Goal: Task Accomplishment & Management: Manage account settings

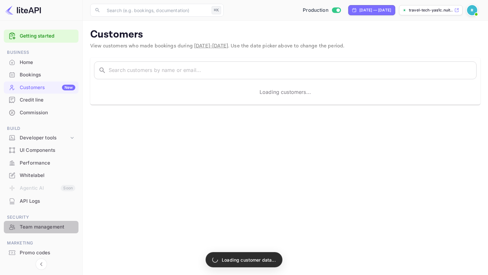
click at [30, 227] on div "Team management" at bounding box center [48, 226] width 56 height 7
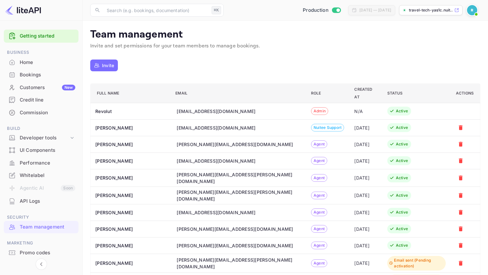
click at [114, 67] on button "Invite" at bounding box center [104, 65] width 28 height 12
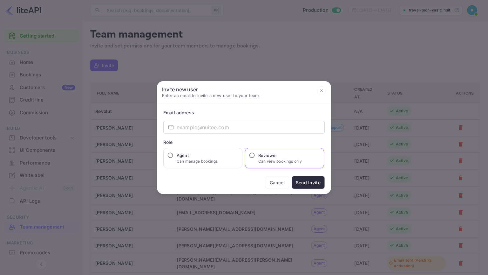
click at [265, 157] on h6 "Reviewer" at bounding box center [280, 155] width 44 height 6
click at [255, 157] on input "Reviewer Can view bookings only" at bounding box center [252, 155] width 6 height 6
radio input "true"
click at [276, 177] on button "Cancel" at bounding box center [278, 182] width 24 height 13
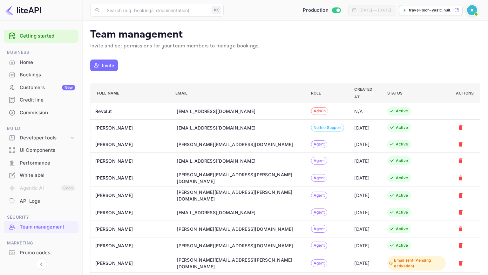
click at [112, 62] on p "Invite" at bounding box center [108, 65] width 12 height 7
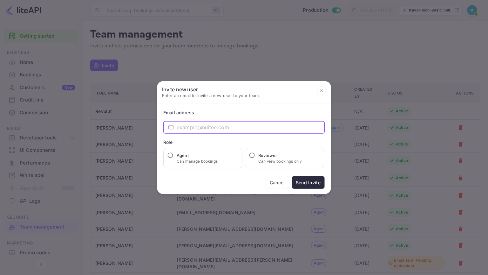
click at [252, 125] on input "email" at bounding box center [251, 127] width 148 height 13
click at [269, 183] on button "Cancel" at bounding box center [278, 182] width 24 height 13
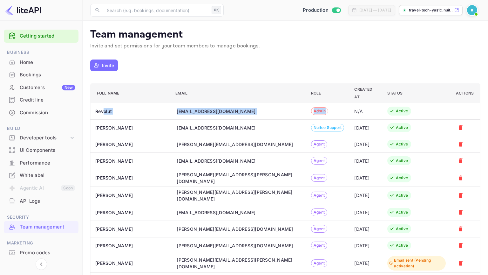
drag, startPoint x: 295, startPoint y: 105, endPoint x: 104, endPoint y: 101, distance: 191.7
click at [104, 103] on tr "Revolut [EMAIL_ADDRESS][DOMAIN_NAME] Admin N/A Active" at bounding box center [286, 111] width 390 height 17
click at [104, 103] on th "Revolut" at bounding box center [131, 111] width 80 height 17
click at [30, 62] on div "Home" at bounding box center [48, 62] width 56 height 7
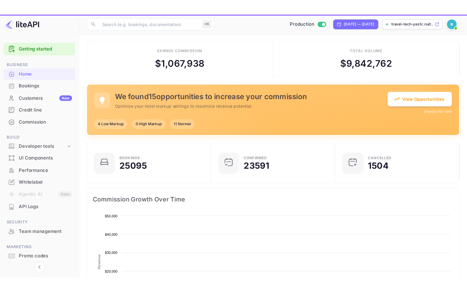
scroll to position [103, 126]
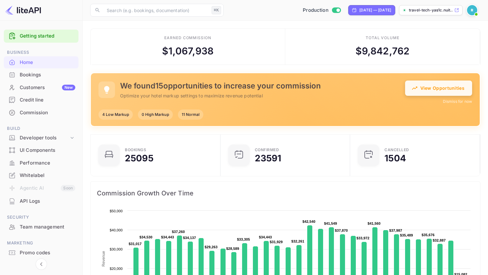
click at [412, 83] on button "View Opportunities" at bounding box center [438, 87] width 67 height 15
